Goal: Use online tool/utility: Utilize a website feature to perform a specific function

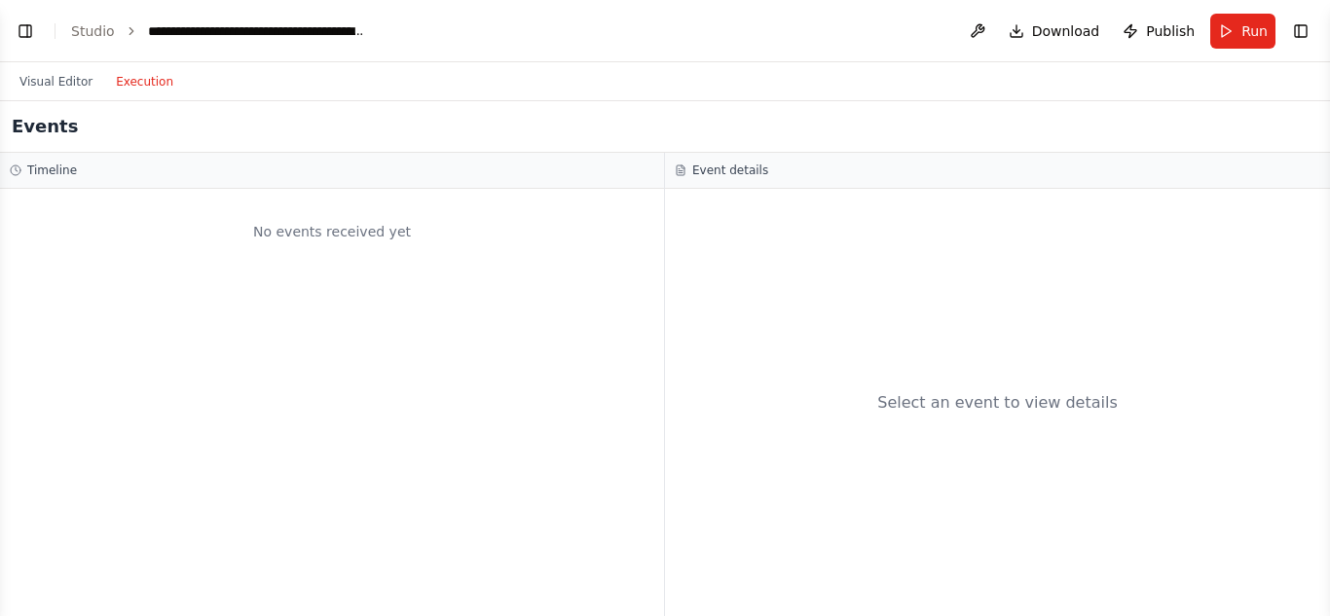
click at [147, 87] on button "Execution" at bounding box center [144, 81] width 81 height 23
click at [19, 81] on button "Visual Editor" at bounding box center [56, 81] width 96 height 23
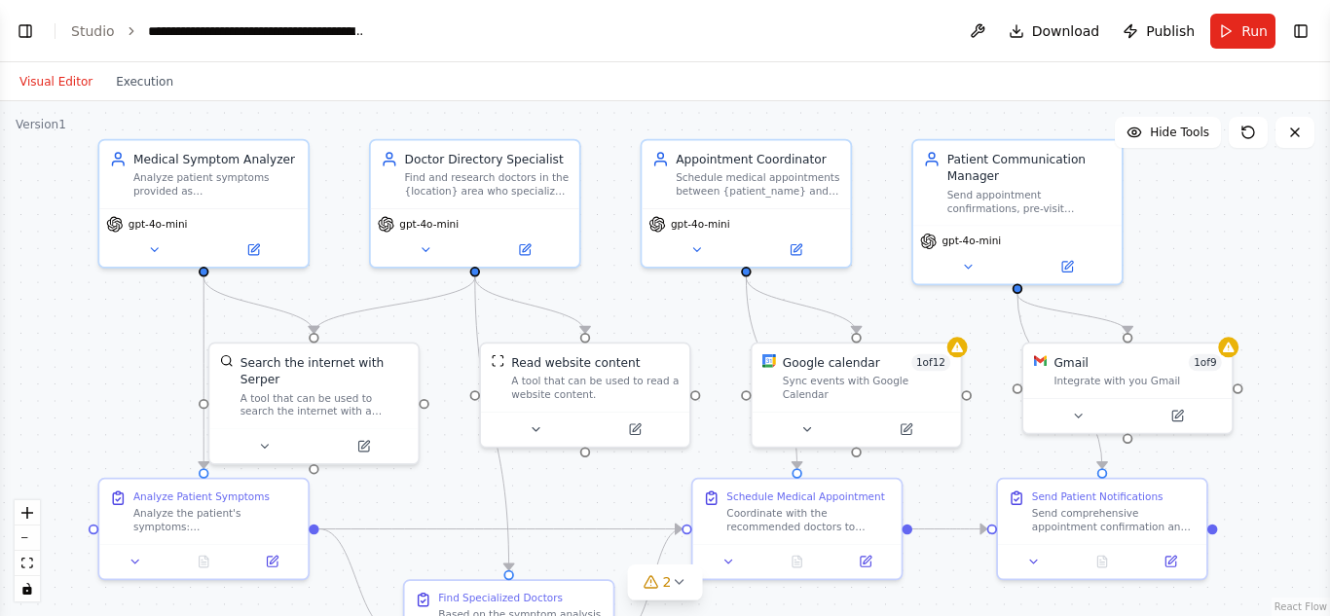
drag, startPoint x: 660, startPoint y: 172, endPoint x: 499, endPoint y: 131, distance: 165.7
click at [522, 126] on div ".deletable-edge-delete-btn { width: 20px; height: 20px; border: 0px solid #ffff…" at bounding box center [665, 358] width 1330 height 515
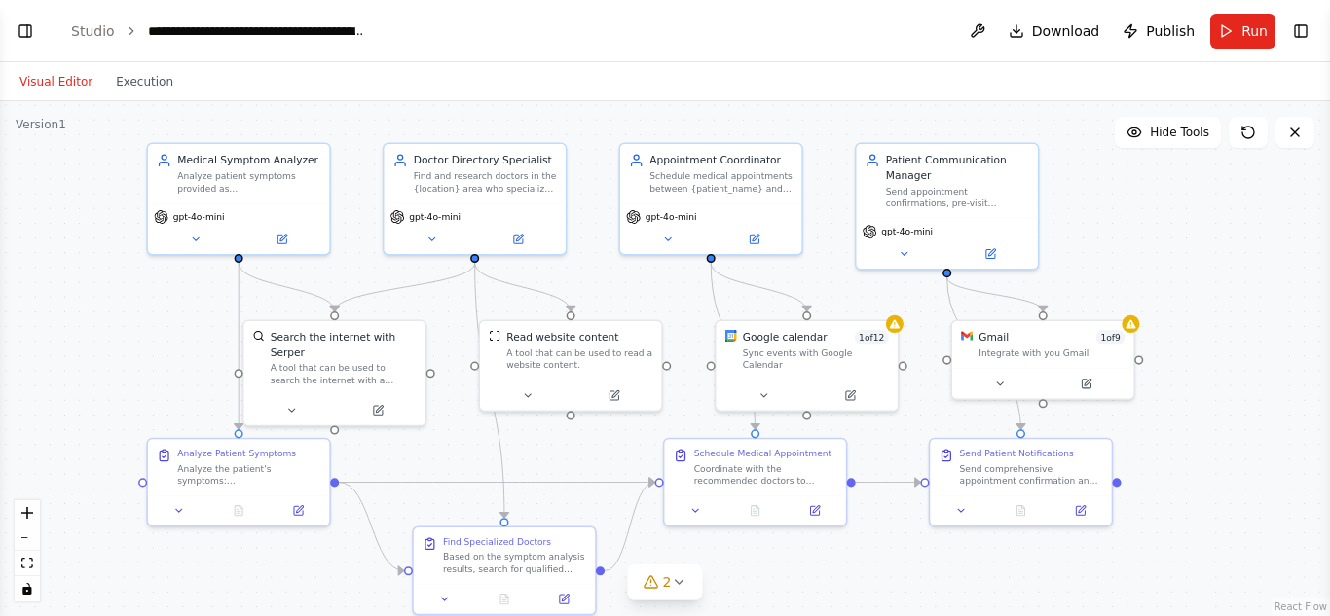
click at [131, 33] on icon "breadcrumb" at bounding box center [132, 31] width 14 height 14
click at [126, 26] on icon "breadcrumb" at bounding box center [132, 31] width 14 height 14
click at [96, 26] on link "Studio" at bounding box center [93, 31] width 44 height 16
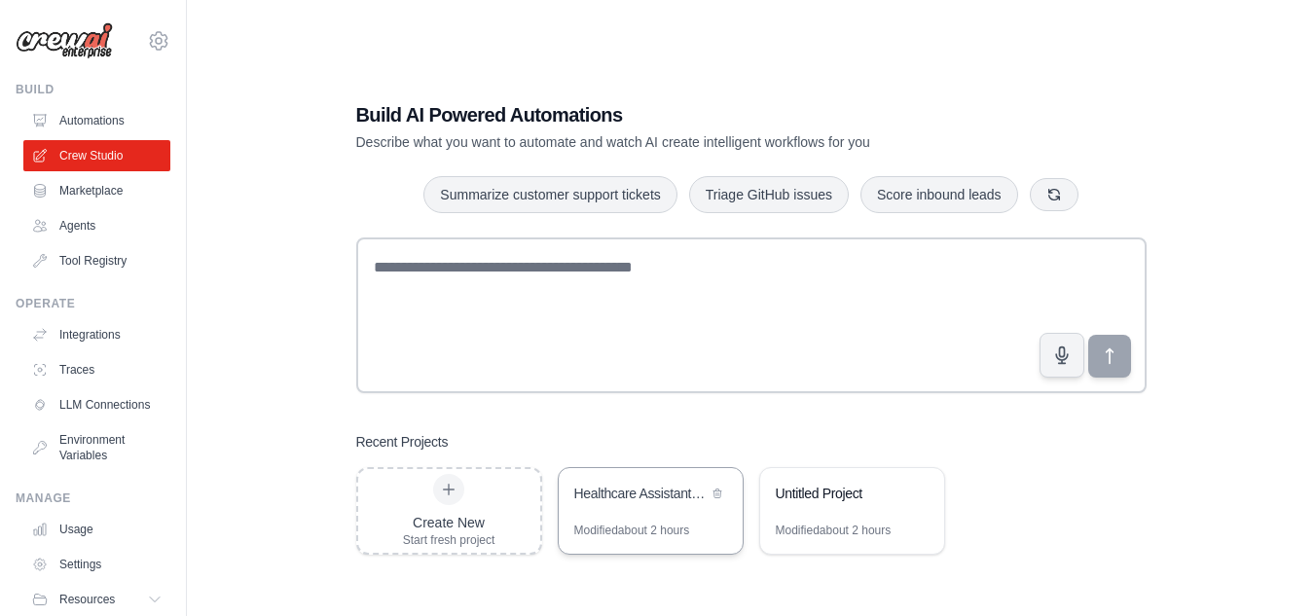
drag, startPoint x: 0, startPoint y: 0, endPoint x: 600, endPoint y: 502, distance: 782.2
click at [600, 502] on div "Healthcare Assistant - Symptom Analysis & Doctor Appointment System" at bounding box center [640, 493] width 133 height 19
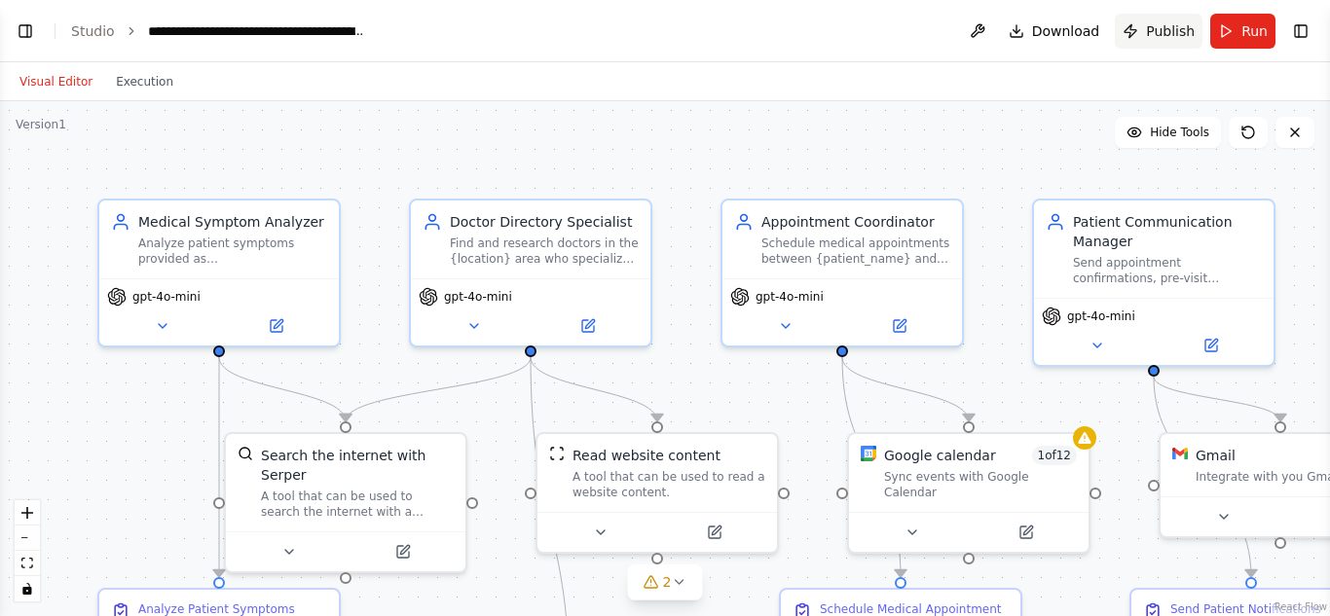
click at [1167, 38] on span "Publish" at bounding box center [1170, 30] width 49 height 19
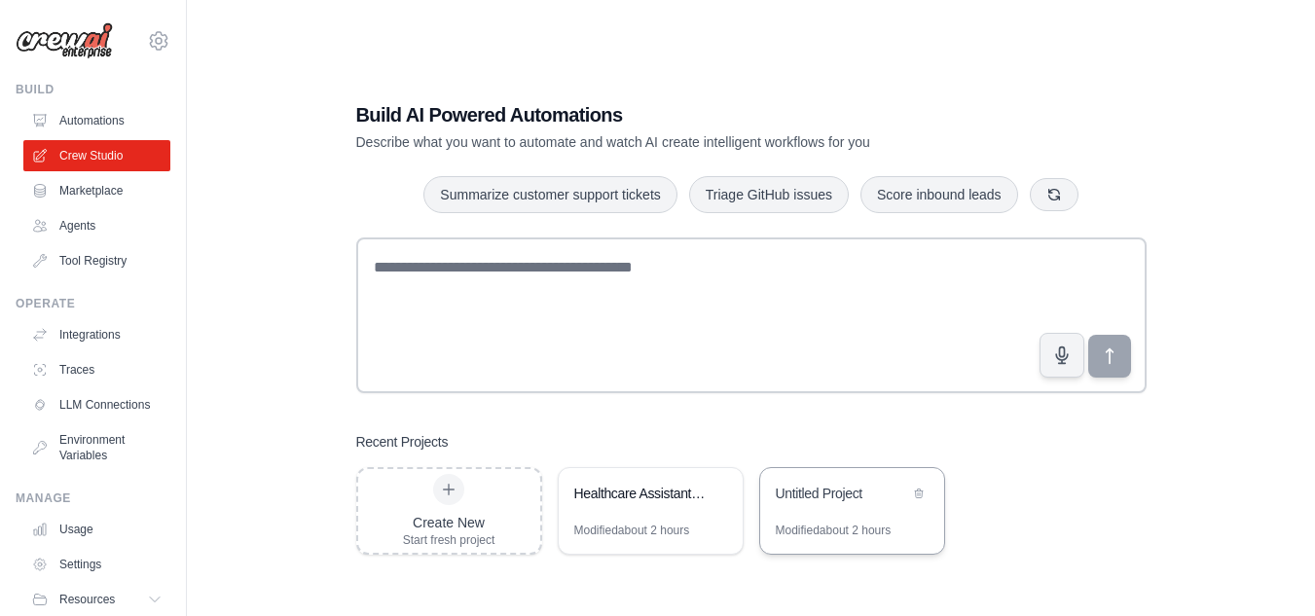
click at [828, 494] on div "Untitled Project" at bounding box center [842, 493] width 133 height 19
click at [692, 477] on div "Healthcare Assistant - Symptom Analysis & Doctor Appointment System" at bounding box center [651, 495] width 184 height 55
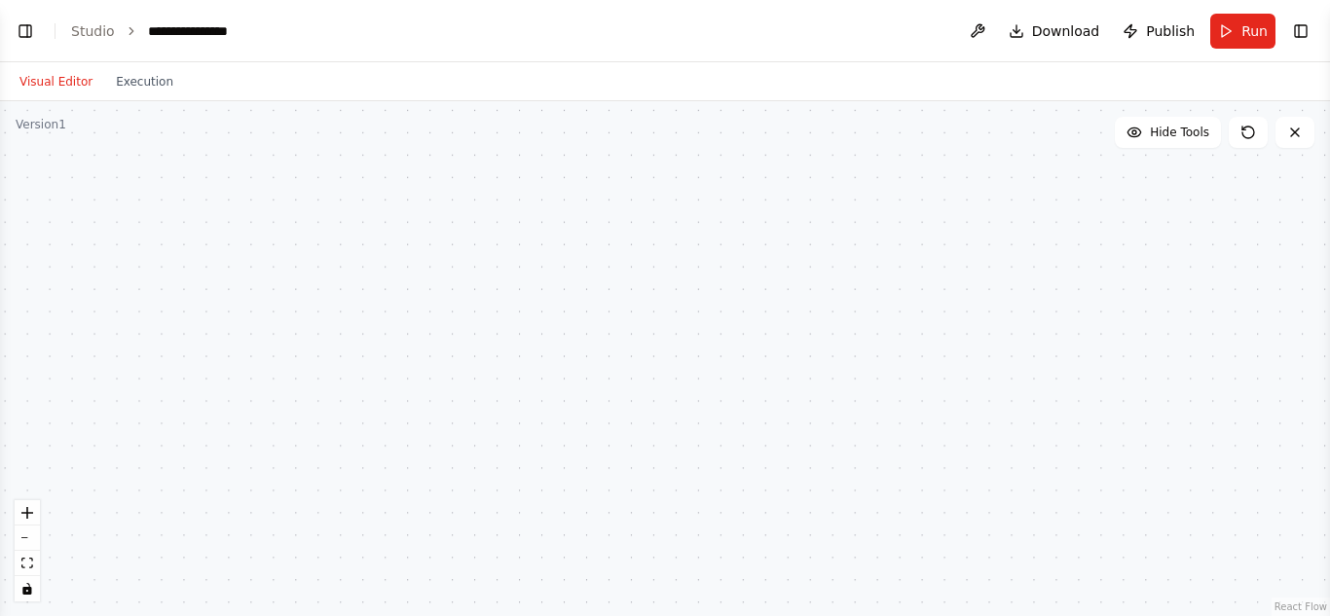
click at [56, 91] on button "Visual Editor" at bounding box center [56, 81] width 96 height 23
click at [976, 34] on button at bounding box center [977, 31] width 31 height 35
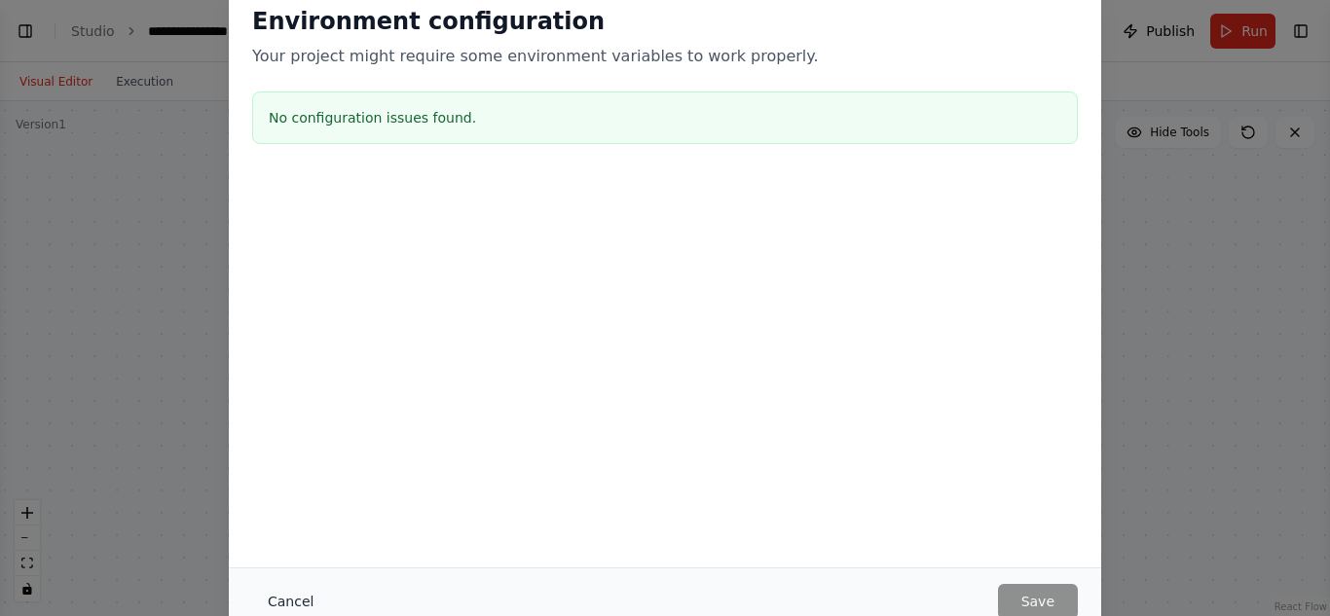
click at [301, 587] on button "Cancel" at bounding box center [290, 601] width 77 height 35
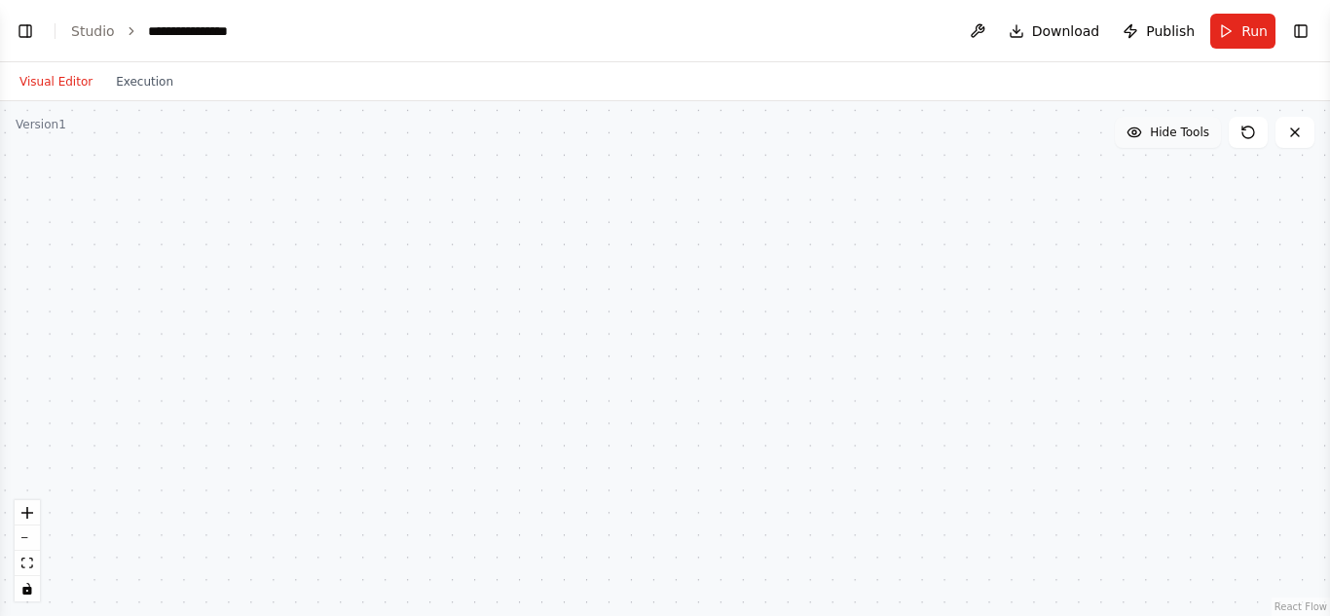
click at [1166, 137] on span "Hide Tools" at bounding box center [1179, 133] width 59 height 16
click at [1166, 137] on span "Show Tools" at bounding box center [1177, 133] width 64 height 16
click at [1310, 38] on button "Toggle Right Sidebar" at bounding box center [1300, 31] width 27 height 27
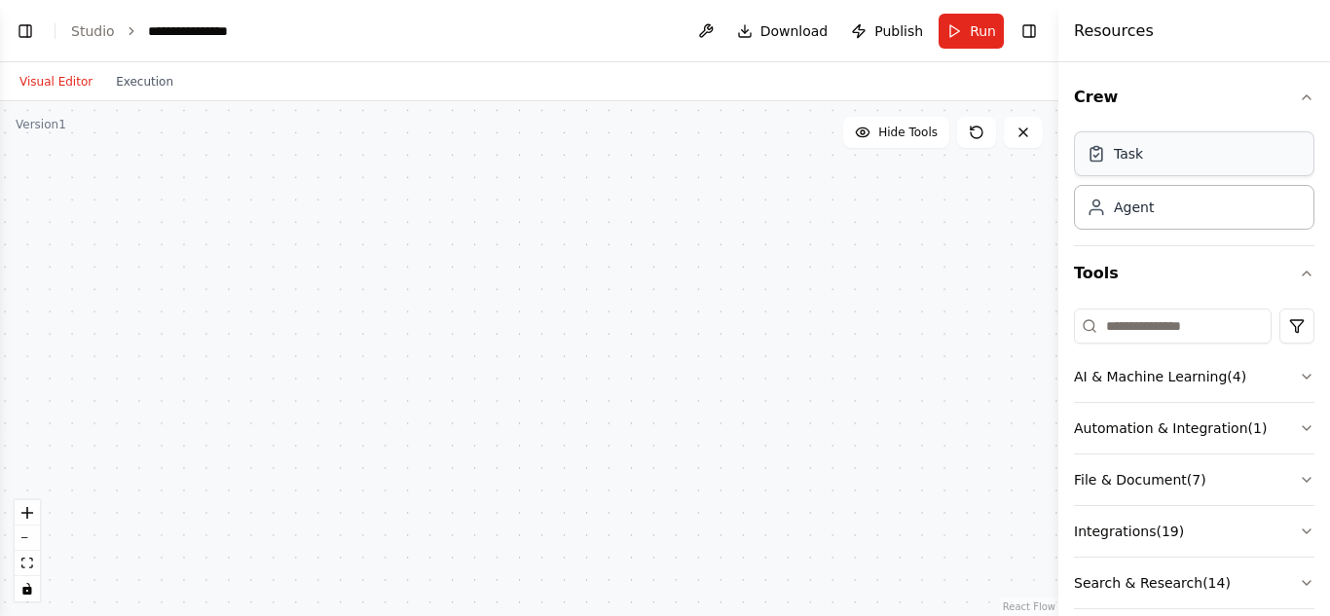
click at [1131, 159] on div "Task" at bounding box center [1128, 153] width 29 height 19
click at [1172, 210] on div "Agent" at bounding box center [1194, 206] width 240 height 45
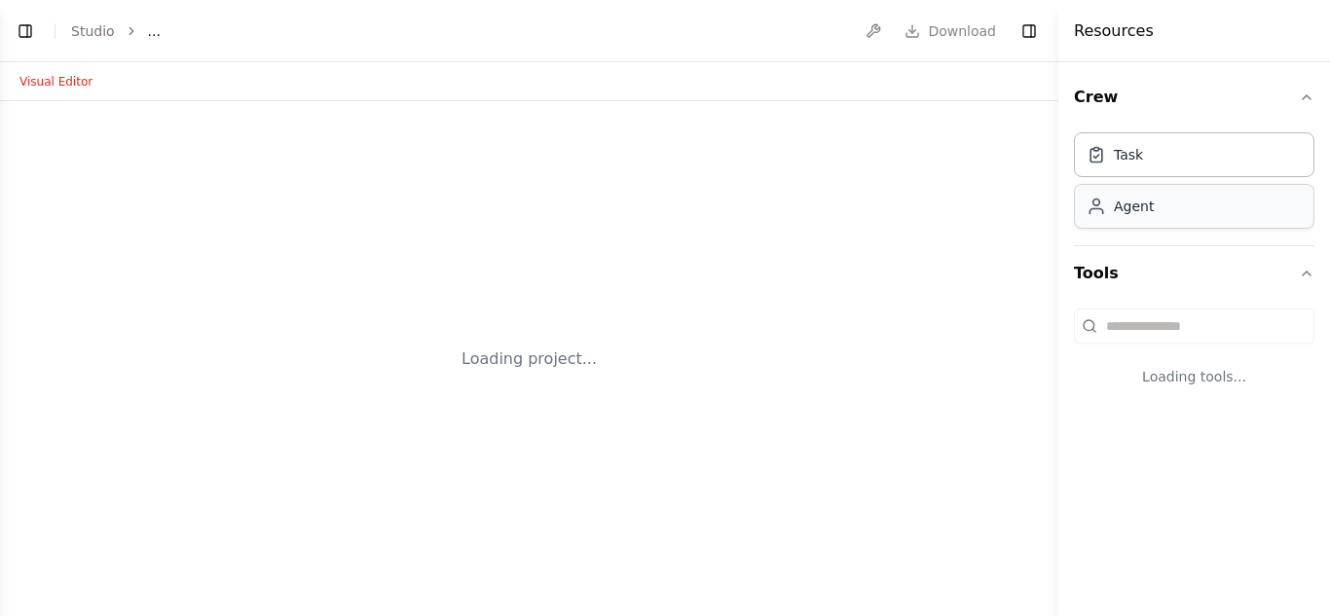
select select "****"
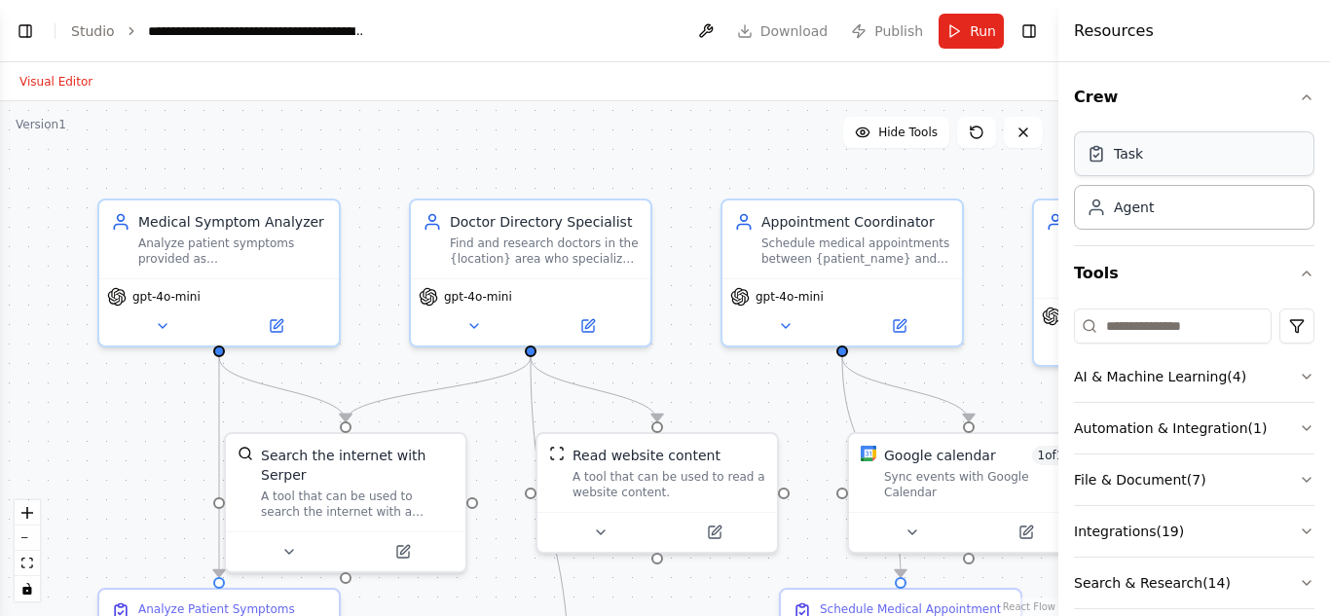
click at [1202, 159] on div "Task" at bounding box center [1194, 153] width 240 height 45
click at [1197, 218] on div "Agent" at bounding box center [1194, 206] width 240 height 45
click at [1299, 95] on icon "button" at bounding box center [1307, 98] width 16 height 16
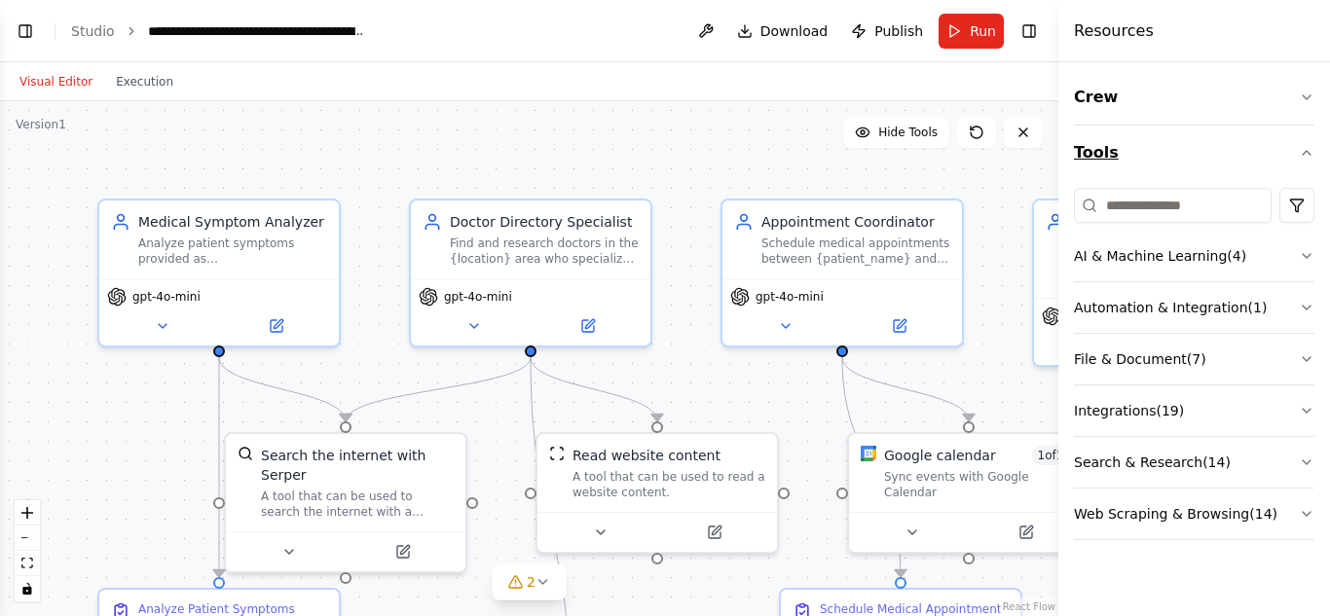
click at [1308, 152] on icon "button" at bounding box center [1307, 153] width 16 height 16
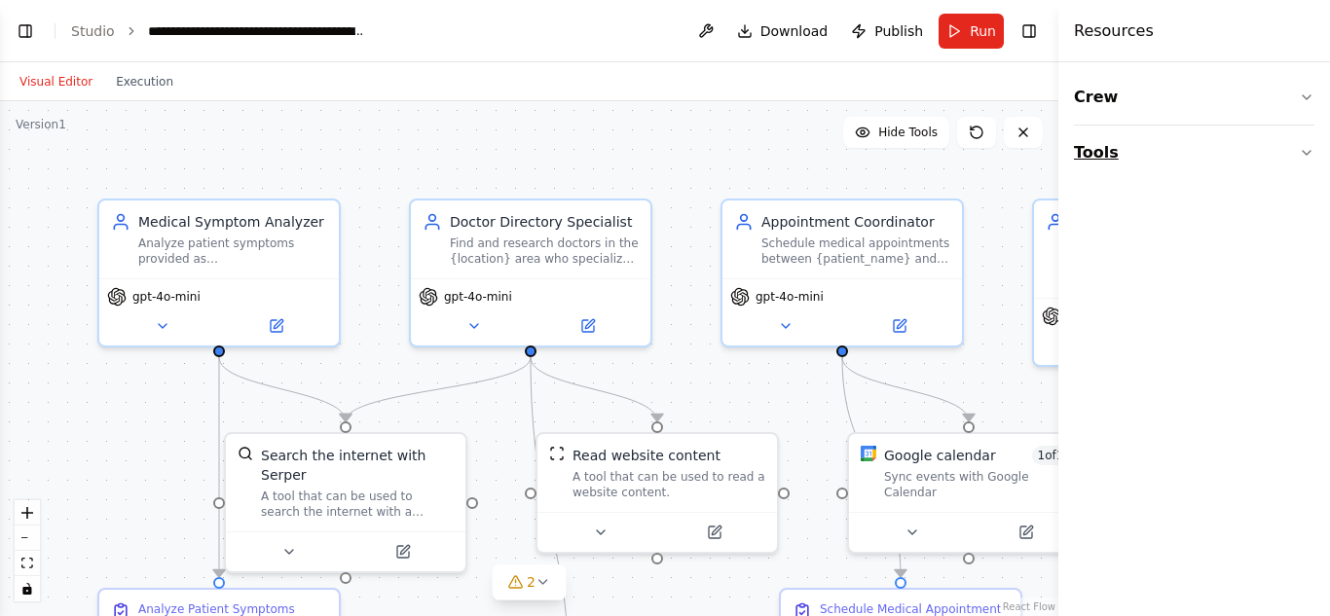
click at [1308, 152] on icon "button" at bounding box center [1307, 153] width 16 height 16
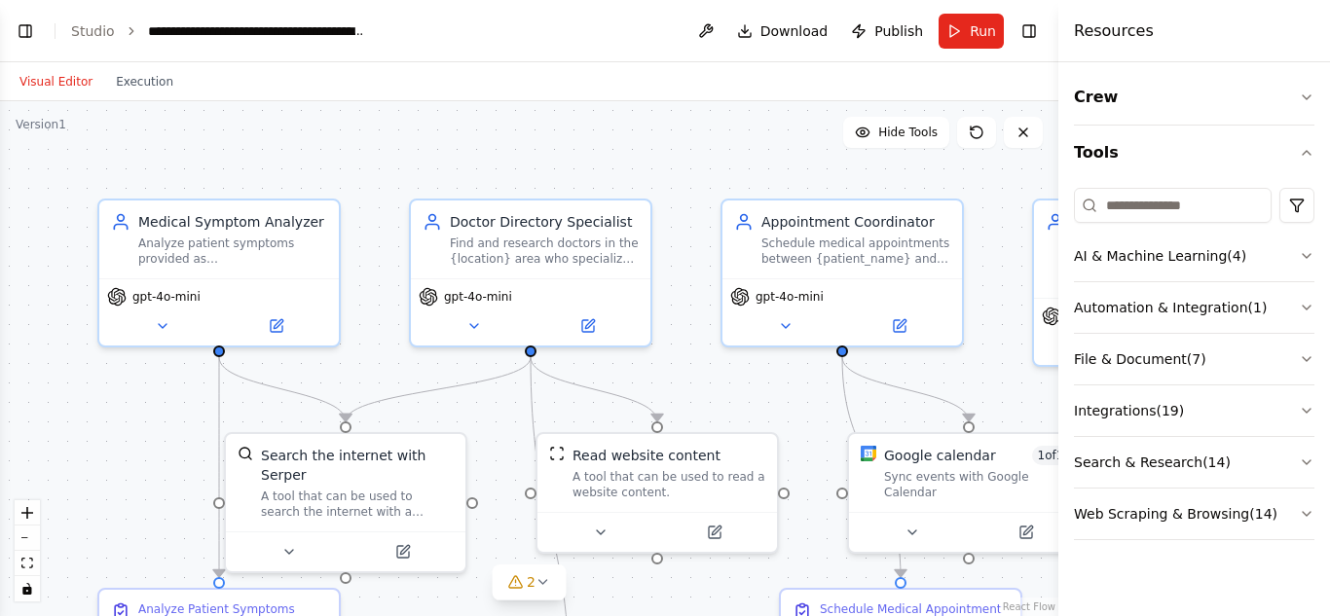
click at [1115, 34] on h4 "Resources" at bounding box center [1114, 30] width 80 height 23
click at [1030, 25] on button "Toggle Right Sidebar" at bounding box center [1028, 31] width 27 height 27
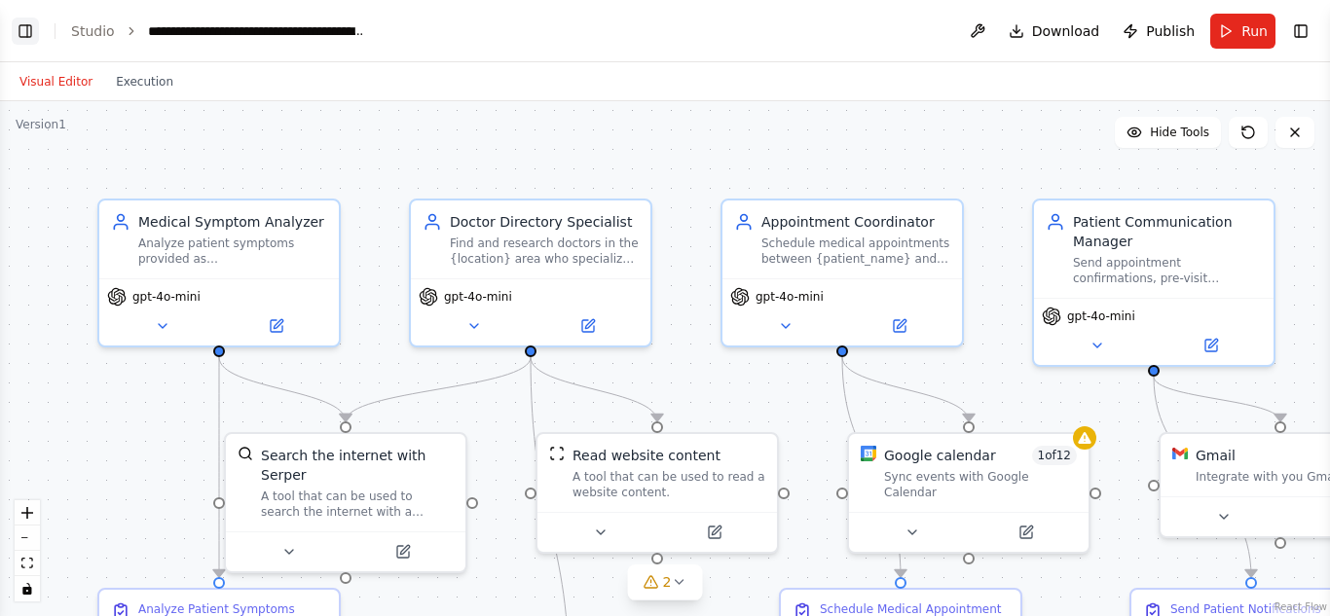
click at [33, 23] on button "Toggle Left Sidebar" at bounding box center [25, 31] width 27 height 27
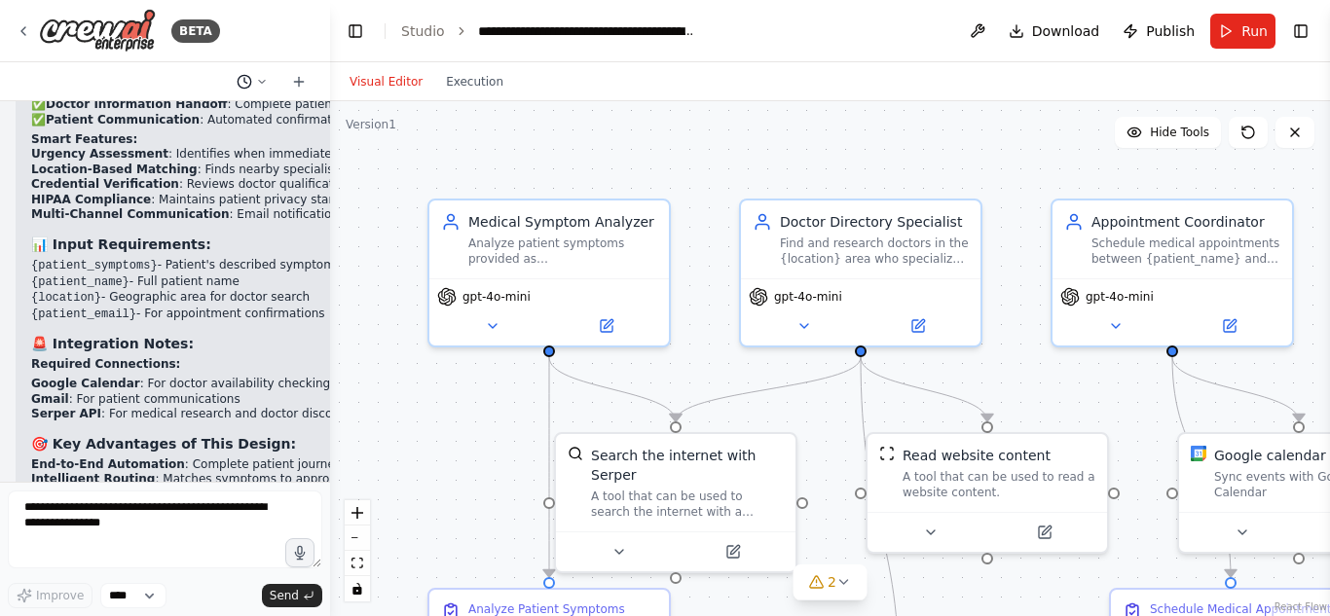
click at [261, 83] on icon at bounding box center [262, 82] width 12 height 12
click at [25, 32] on div at bounding box center [165, 308] width 330 height 616
click at [24, 27] on icon at bounding box center [24, 31] width 16 height 16
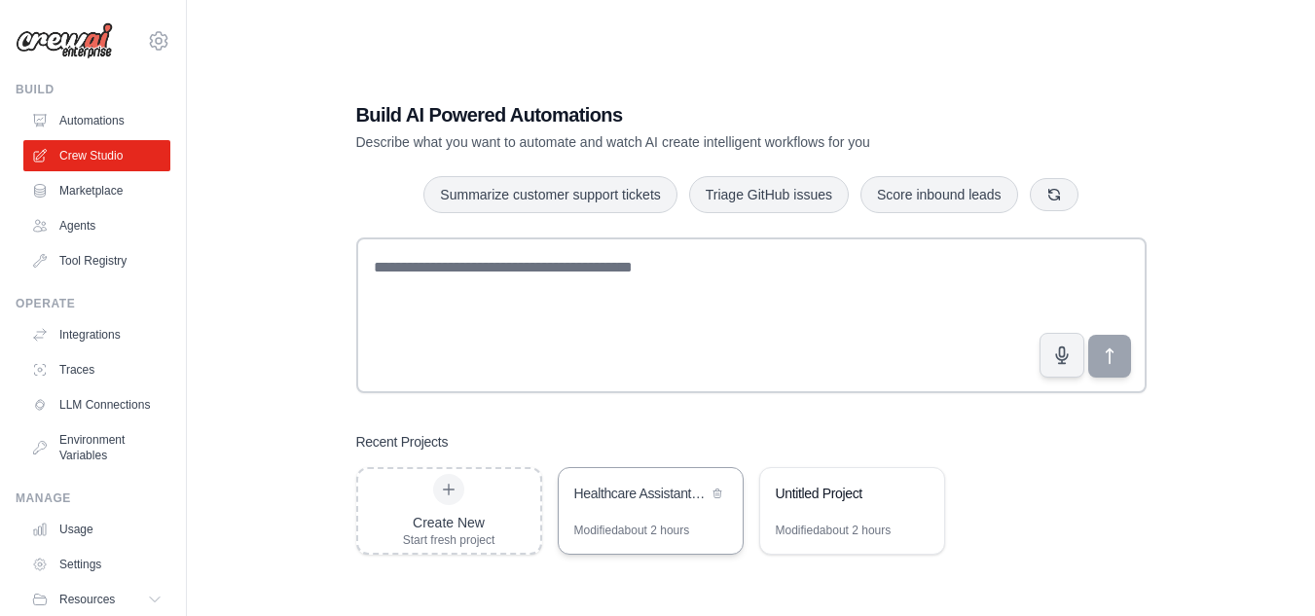
click at [688, 520] on div "Healthcare Assistant - Symptom Analysis & Doctor Appointment System" at bounding box center [651, 495] width 184 height 55
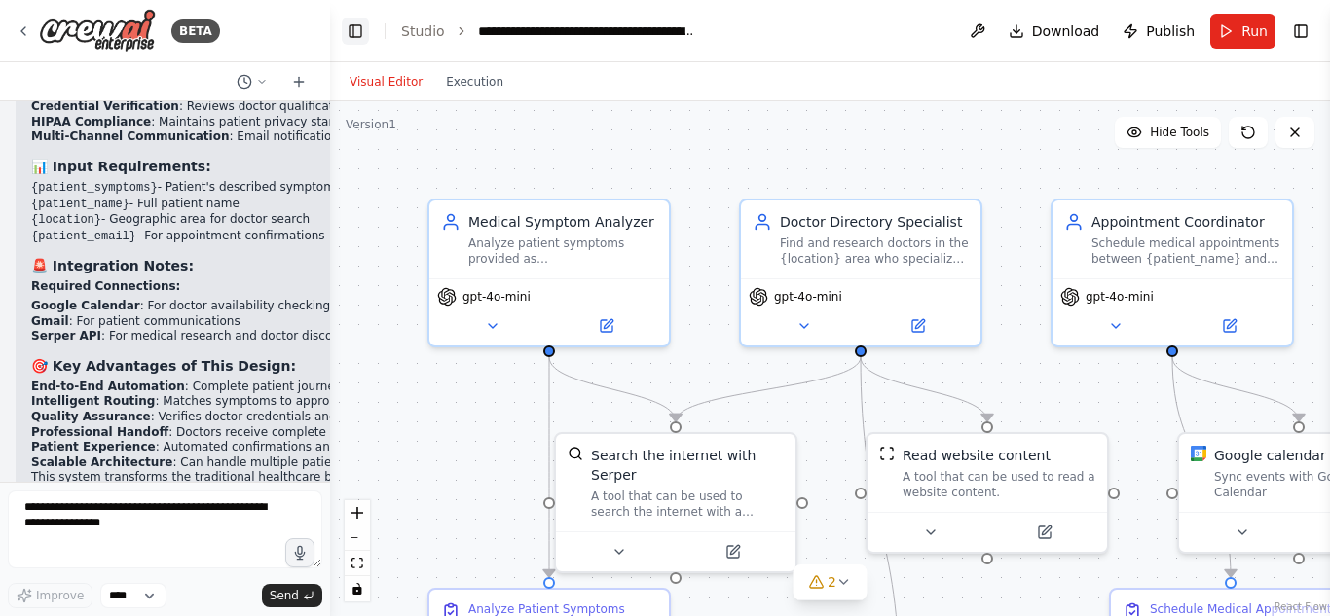
scroll to position [4412, 0]
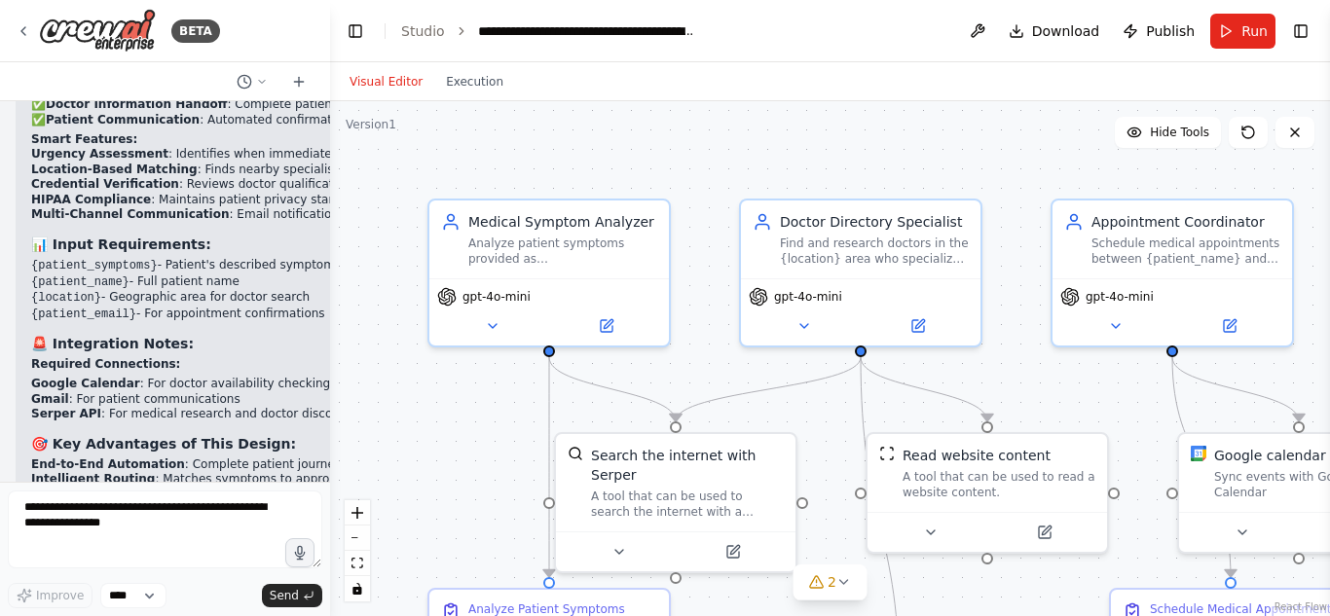
click at [370, 29] on header "**********" at bounding box center [830, 31] width 1000 height 62
click at [357, 36] on button "Toggle Left Sidebar" at bounding box center [355, 31] width 27 height 27
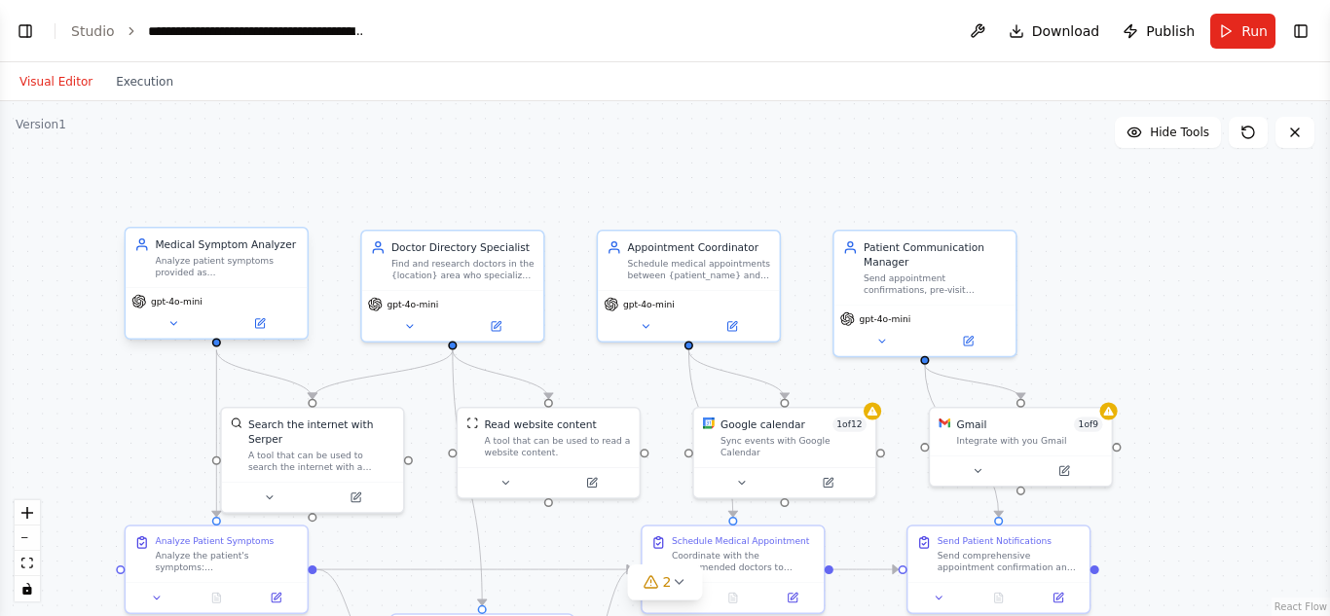
click at [221, 270] on div "Analyze patient symptoms provided as {patient_symptoms} and predict likely medi…" at bounding box center [226, 266] width 143 height 23
click at [158, 320] on button at bounding box center [173, 323] width 84 height 18
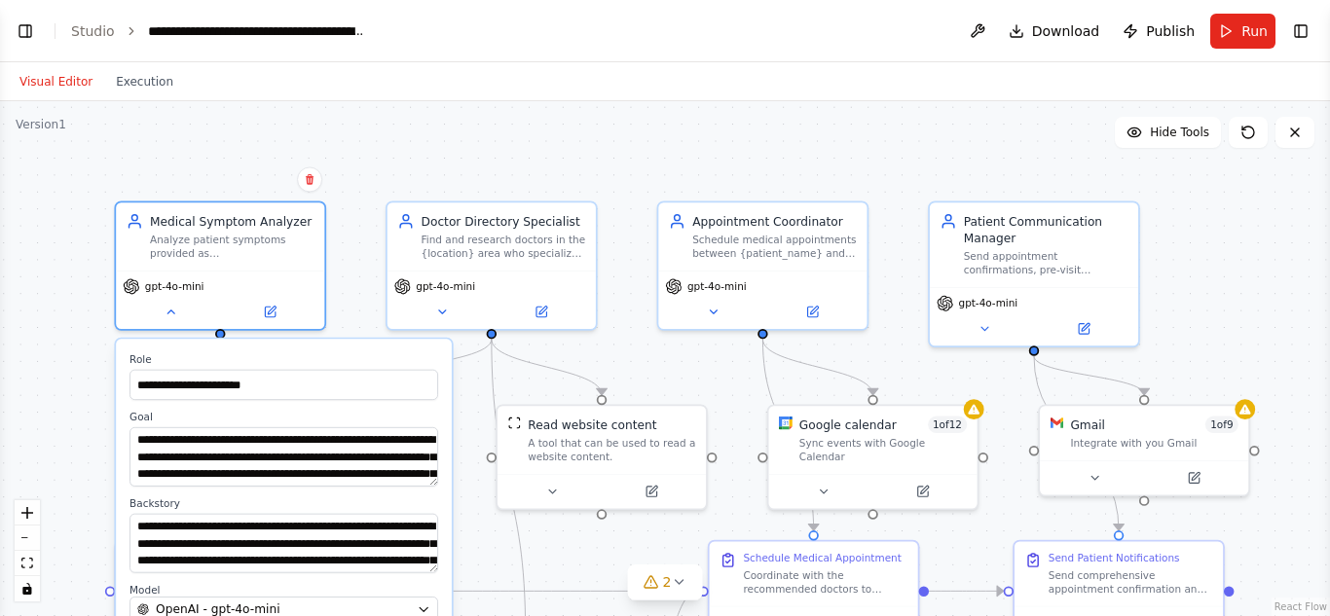
drag, startPoint x: 378, startPoint y: 33, endPoint x: 352, endPoint y: 45, distance: 27.9
click at [378, 34] on header "**********" at bounding box center [665, 31] width 1330 height 62
click at [338, 29] on div "**********" at bounding box center [257, 30] width 219 height 19
click at [536, 129] on div "**********" at bounding box center [665, 358] width 1330 height 515
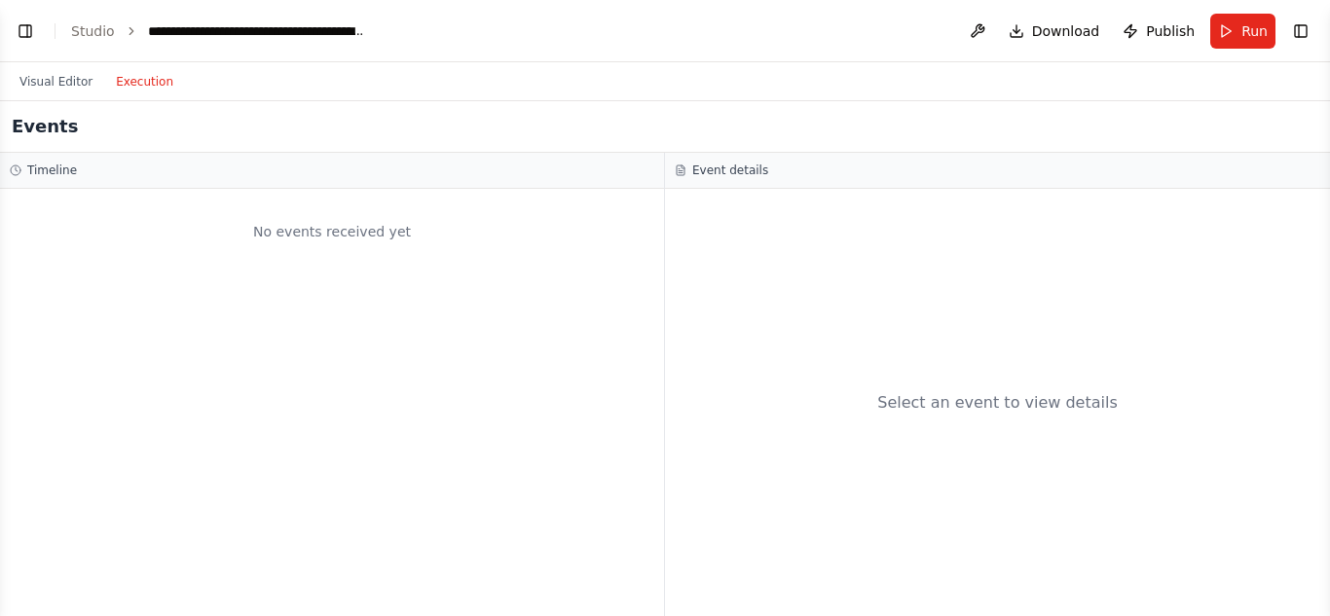
click at [148, 79] on button "Execution" at bounding box center [144, 81] width 81 height 23
click at [736, 167] on h3 "Event details" at bounding box center [730, 171] width 76 height 16
click at [1242, 44] on button "Run" at bounding box center [1242, 31] width 65 height 35
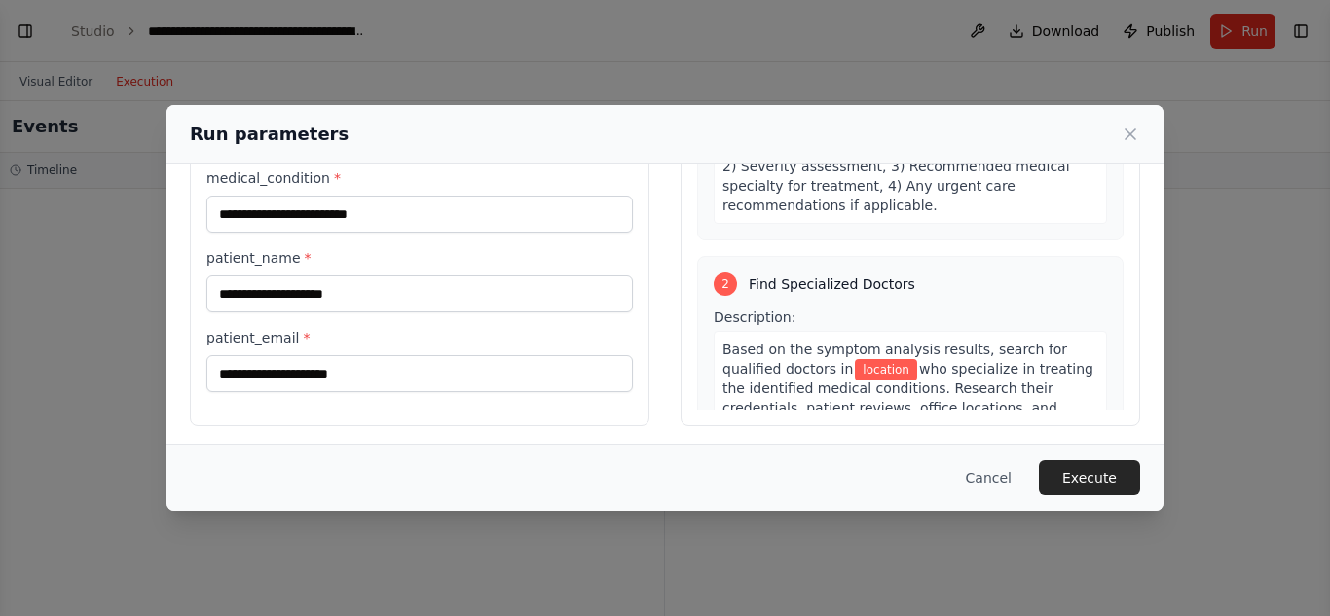
scroll to position [228, 0]
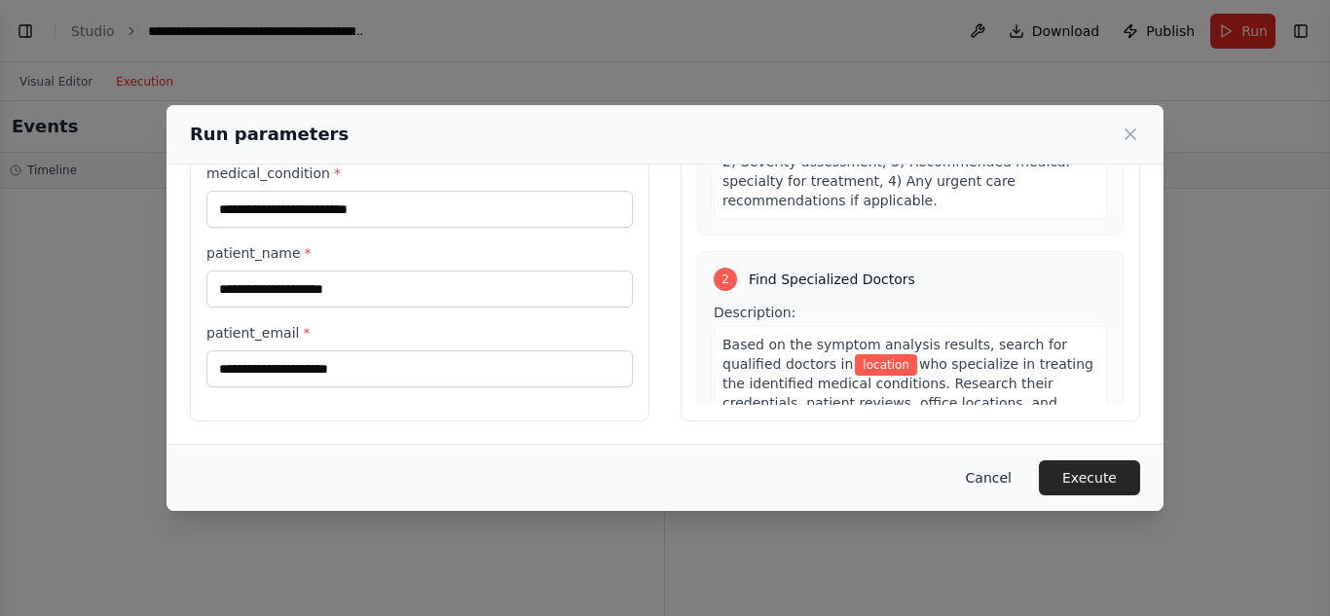
click at [992, 476] on button "Cancel" at bounding box center [988, 477] width 77 height 35
